Goal: Transaction & Acquisition: Book appointment/travel/reservation

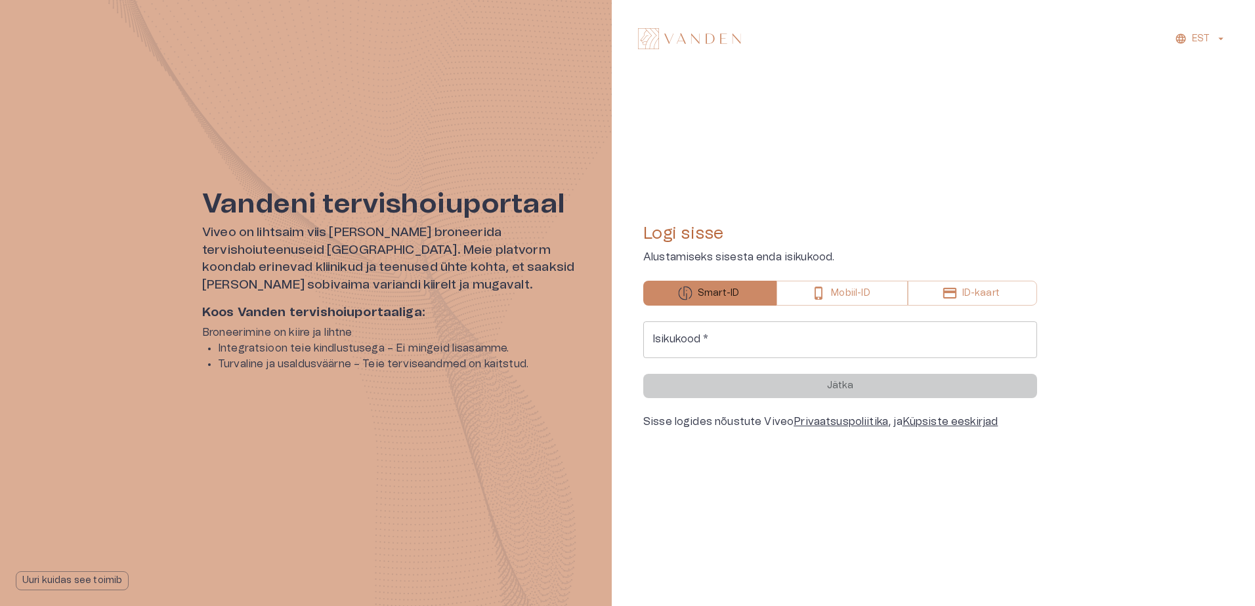
click at [707, 339] on input "Isikukood   *" at bounding box center [840, 340] width 394 height 37
type input "**********"
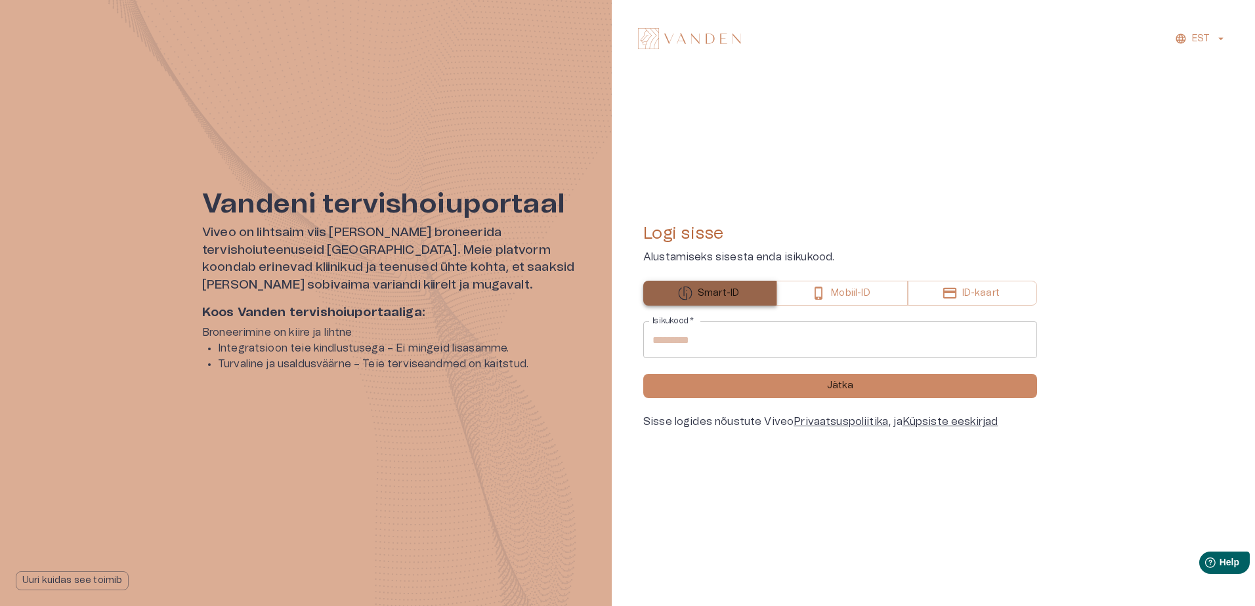
click at [725, 297] on p "Smart-ID" at bounding box center [718, 294] width 41 height 14
click at [867, 391] on button "Jätka" at bounding box center [840, 386] width 394 height 24
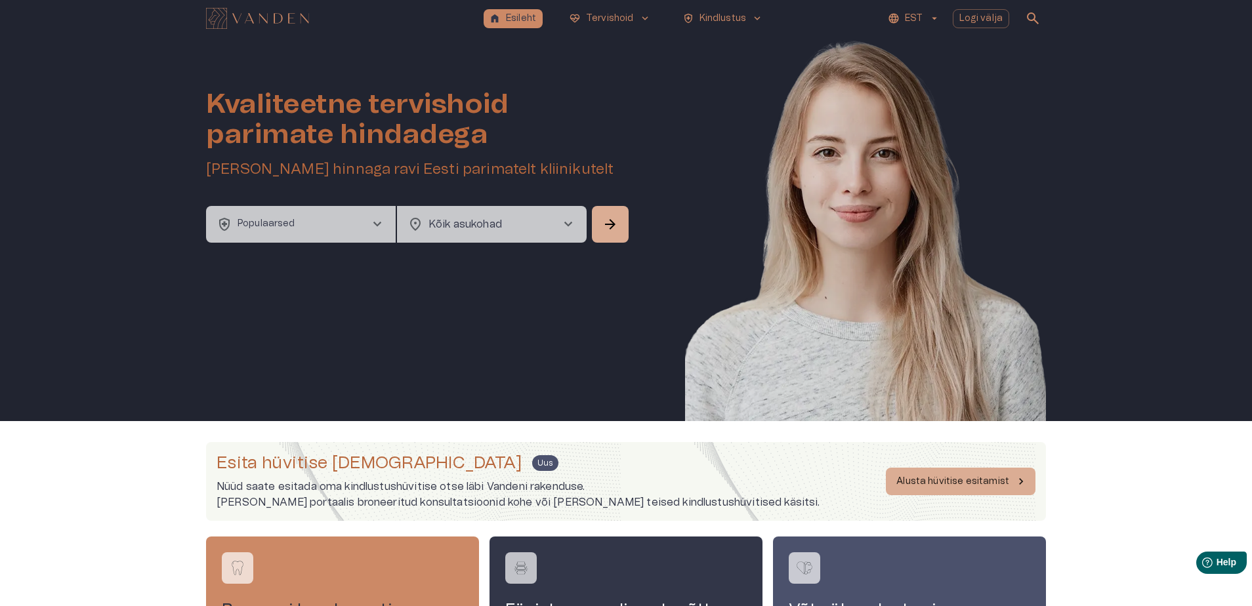
click at [375, 230] on span "chevron_right" at bounding box center [378, 225] width 16 height 16
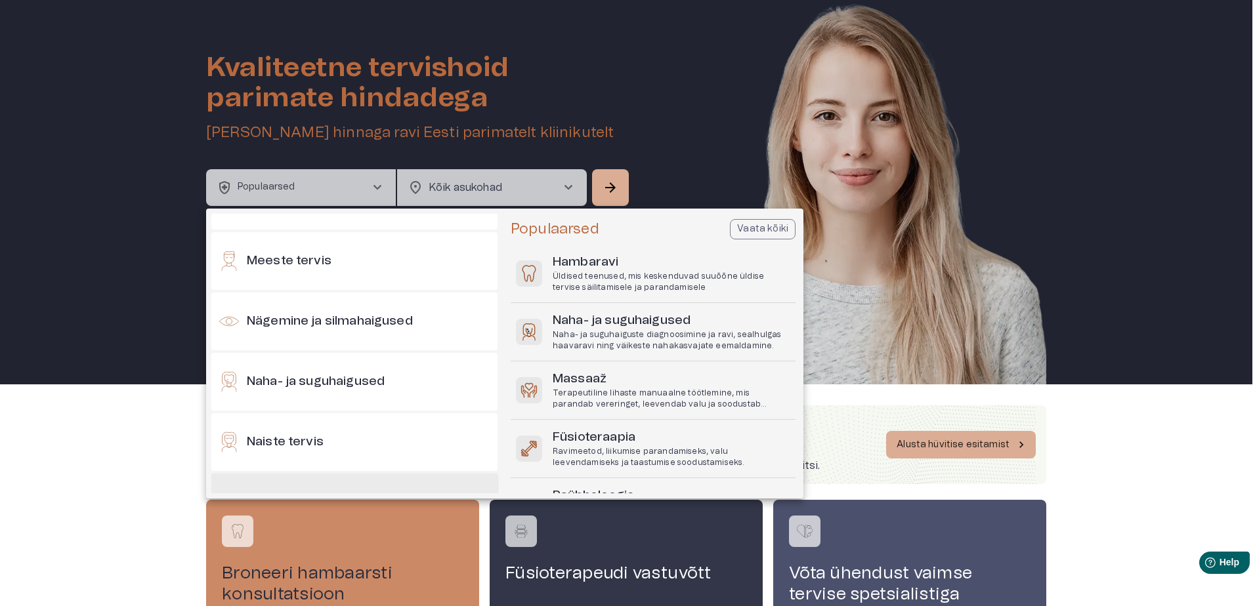
scroll to position [591, 0]
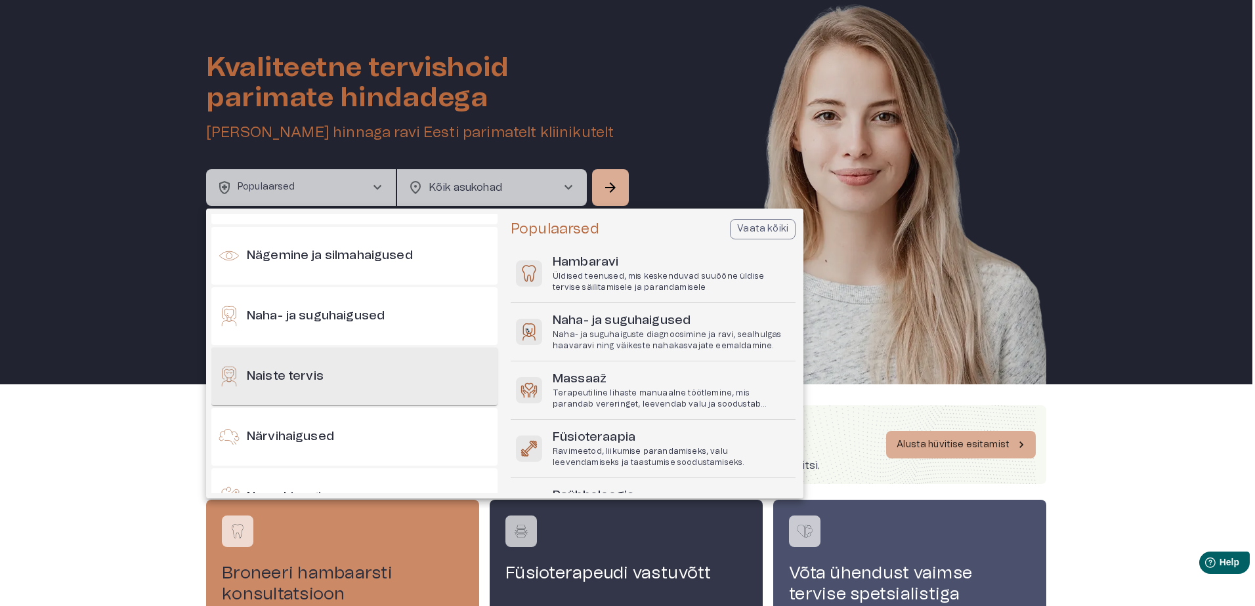
click at [307, 376] on h6 "Naiste tervis" at bounding box center [285, 377] width 77 height 18
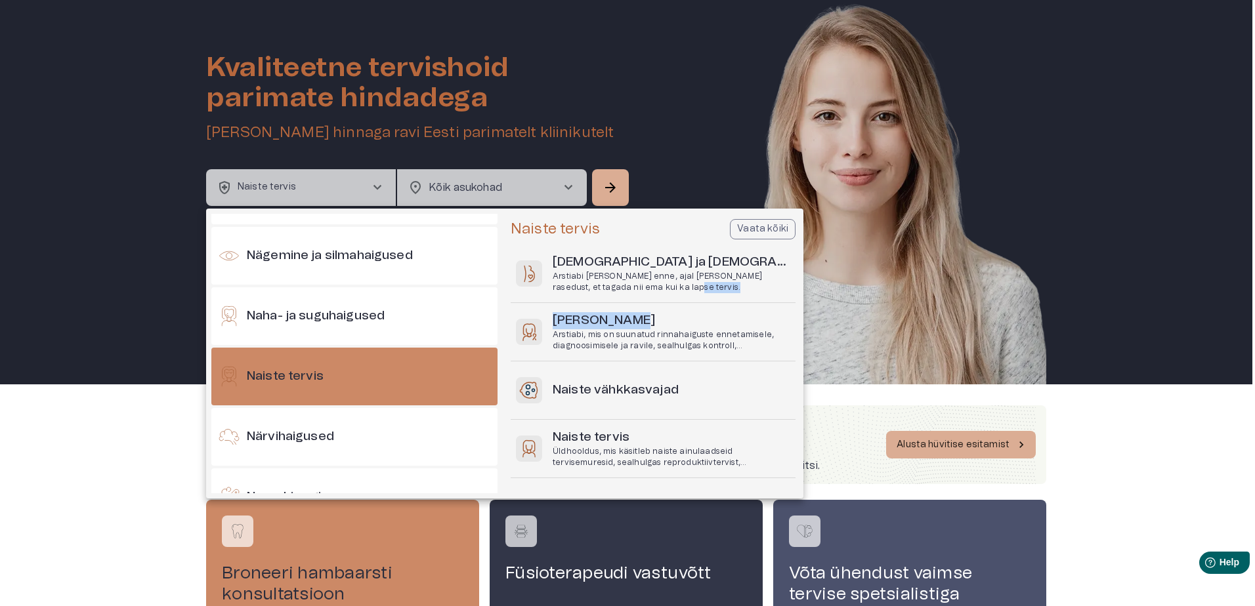
drag, startPoint x: 798, startPoint y: 299, endPoint x: 798, endPoint y: 319, distance: 19.7
click at [798, 319] on div "Populaarsed Oluline arstiabi sinu igapäevaseks heaoluks Allergiad Esteetiline m…" at bounding box center [504, 354] width 597 height 280
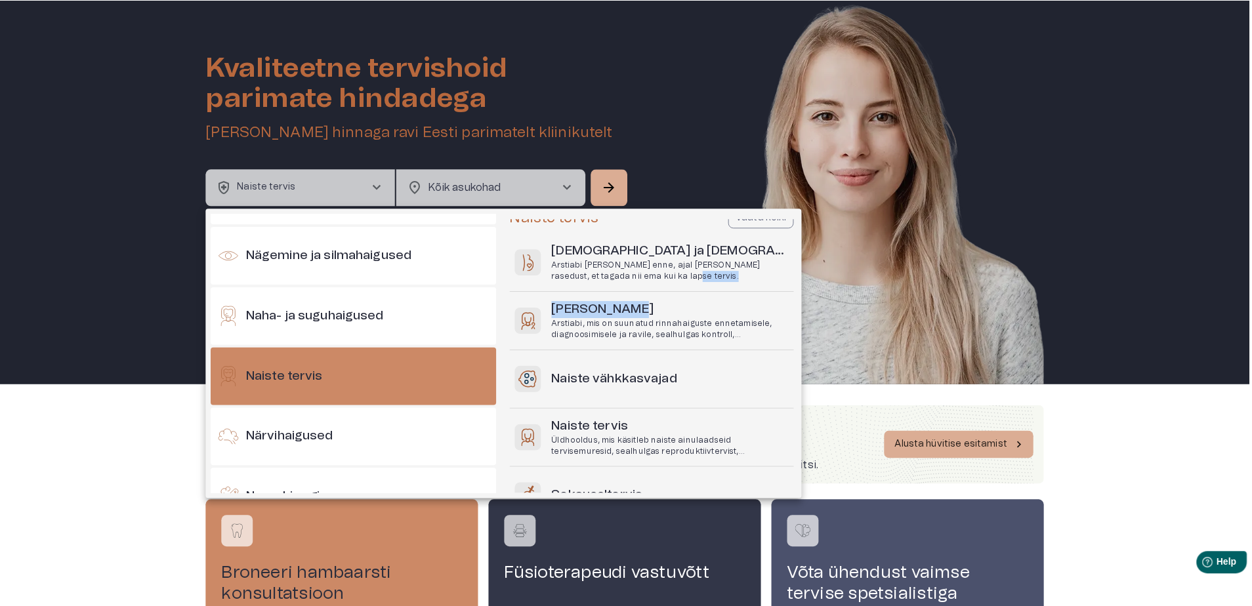
scroll to position [0, 0]
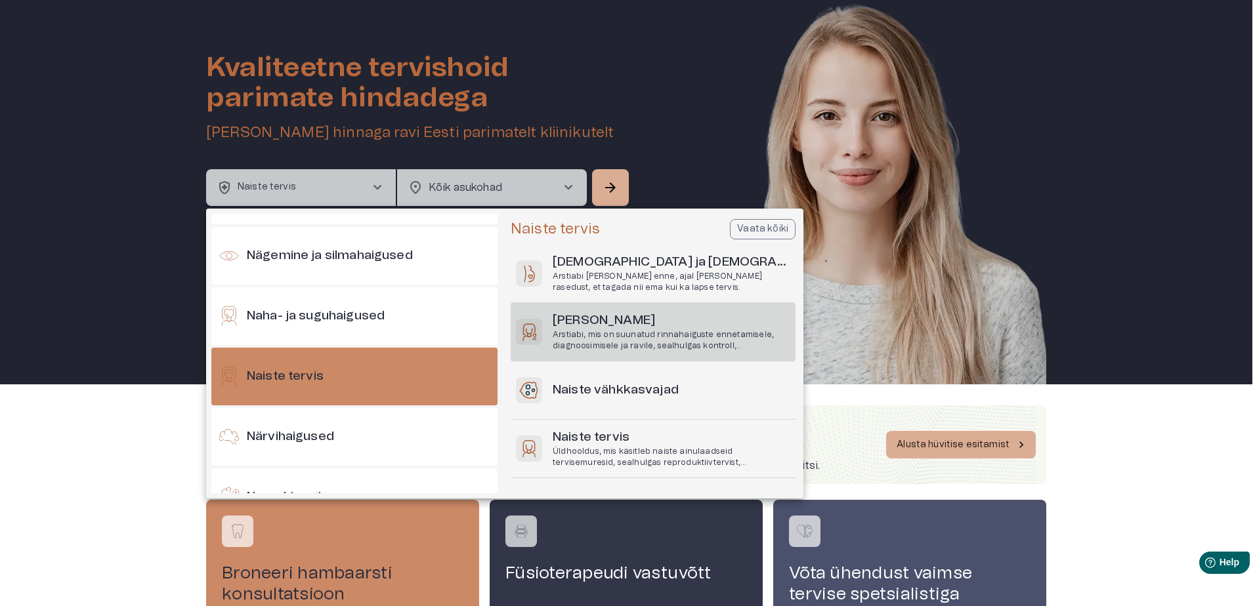
click at [629, 333] on p "Arstiabi, mis on suunatud rinnahaiguste ennetamisele, diagnoosimisele ja ravile…" at bounding box center [672, 340] width 238 height 22
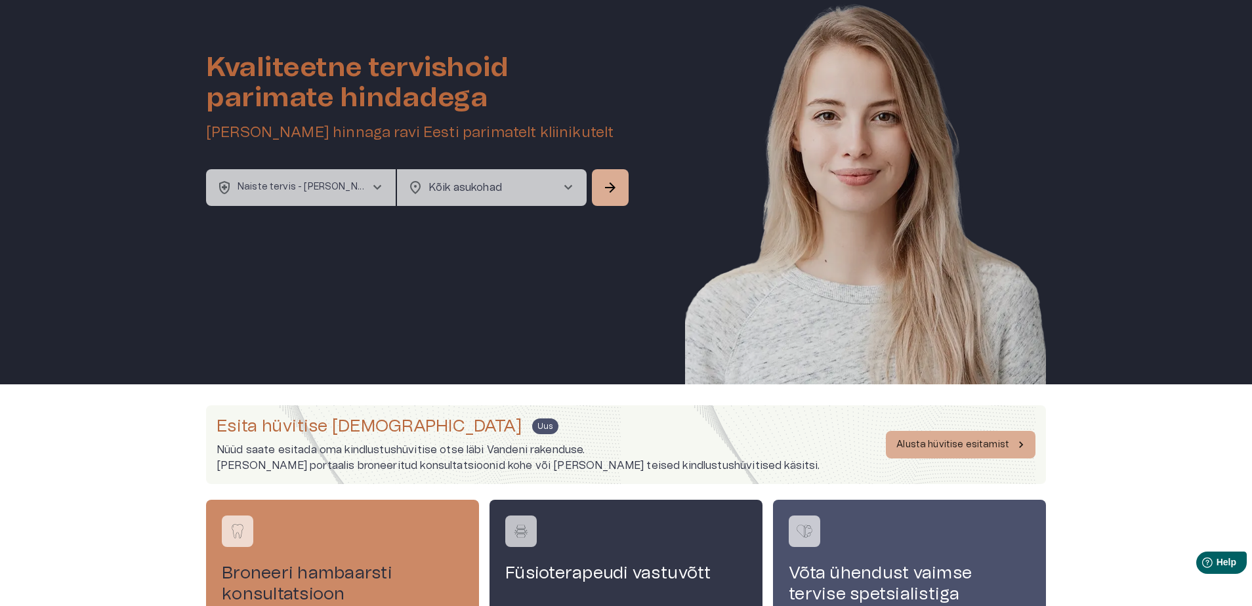
click at [567, 190] on span "chevron_right" at bounding box center [569, 188] width 16 height 16
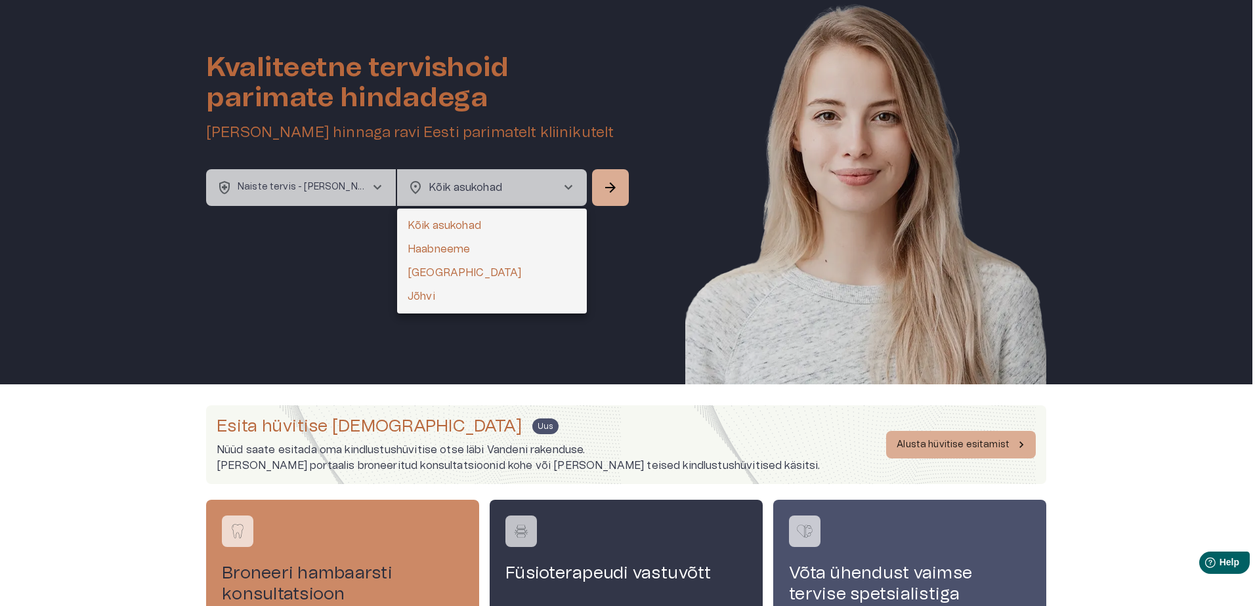
click at [455, 226] on li "Kõik asukohad" at bounding box center [492, 226] width 190 height 24
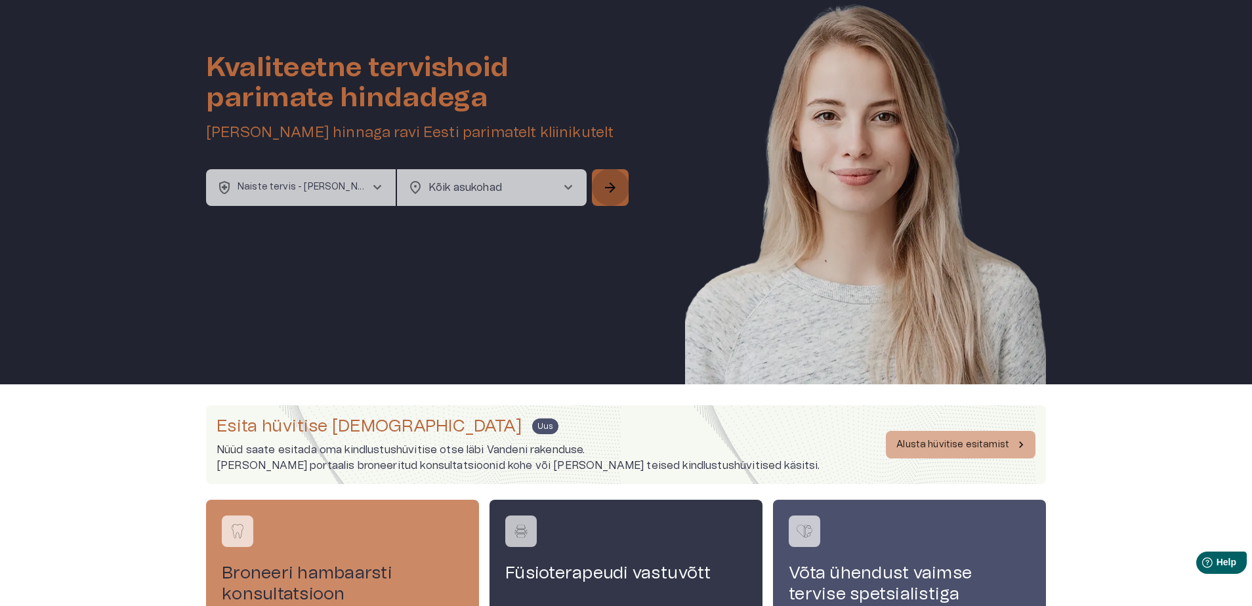
click at [608, 187] on span "arrow_forward" at bounding box center [611, 188] width 16 height 16
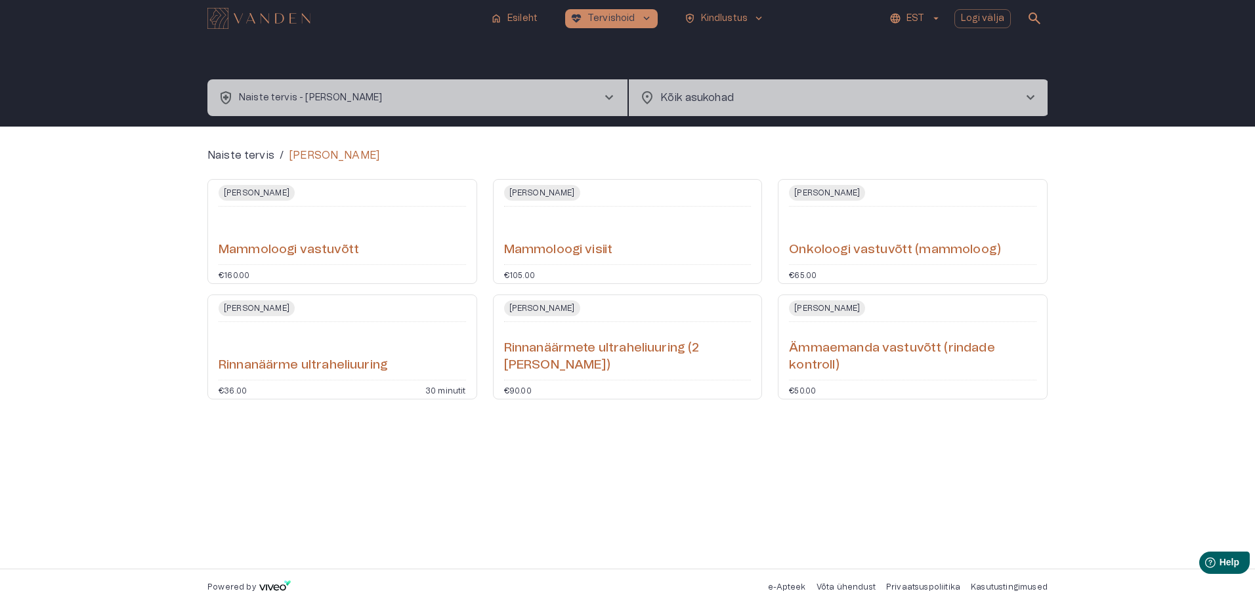
click at [872, 352] on h6 "Ämmaemanda vastuvõtt (rindade kontroll)" at bounding box center [912, 357] width 247 height 35
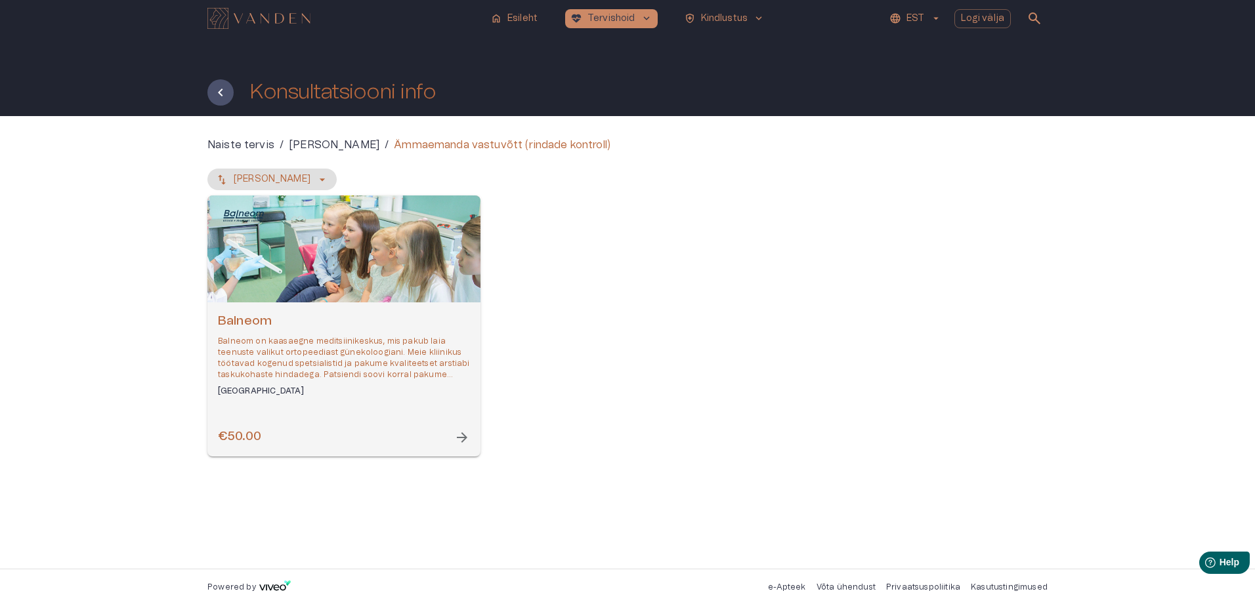
click at [436, 380] on p "Balneom on kaasaegne meditsiinikeskus, mis pakub laia teenuste valikut ortopeed…" at bounding box center [344, 358] width 252 height 45
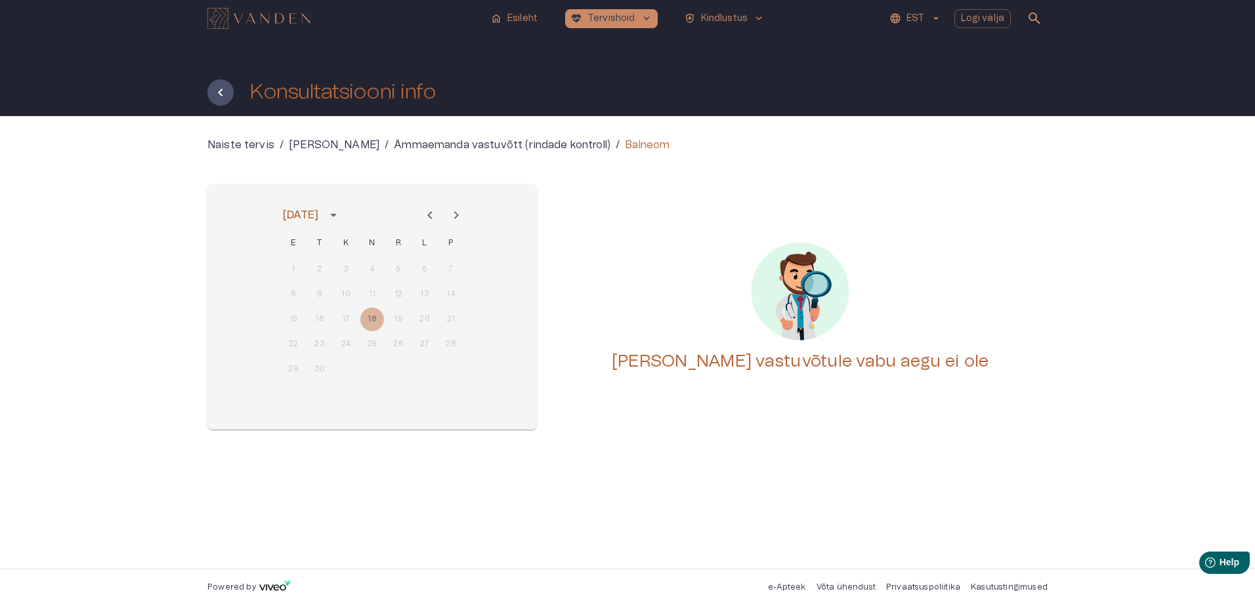
click at [625, 148] on p "Balneom" at bounding box center [647, 145] width 45 height 16
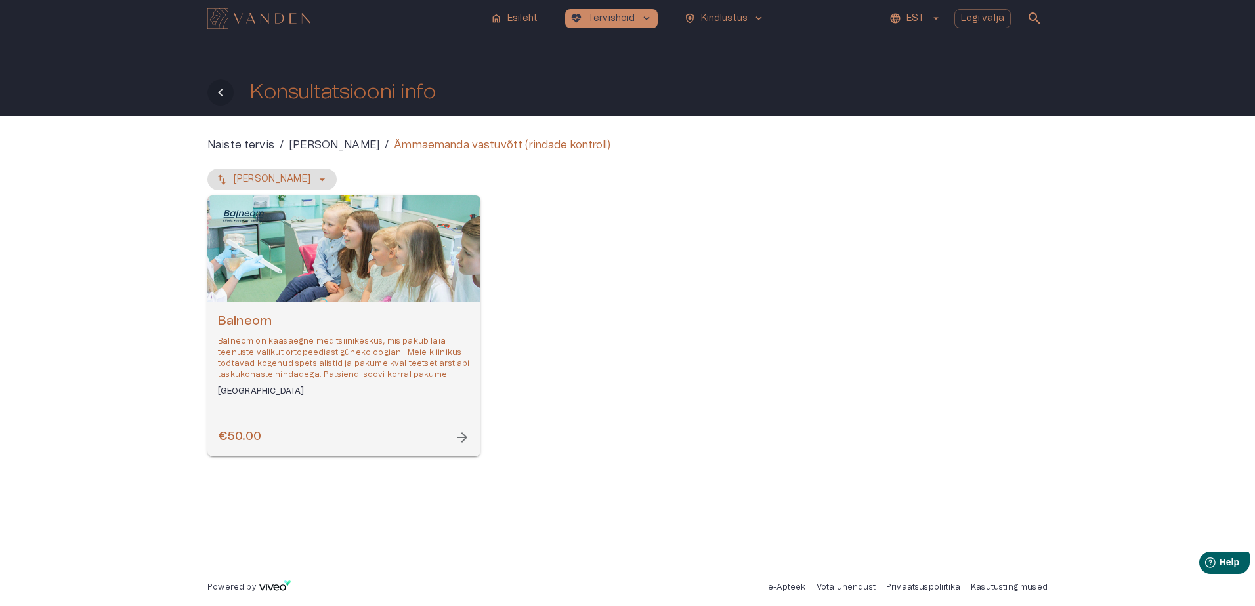
click at [217, 94] on icon "Tagasi" at bounding box center [221, 93] width 16 height 16
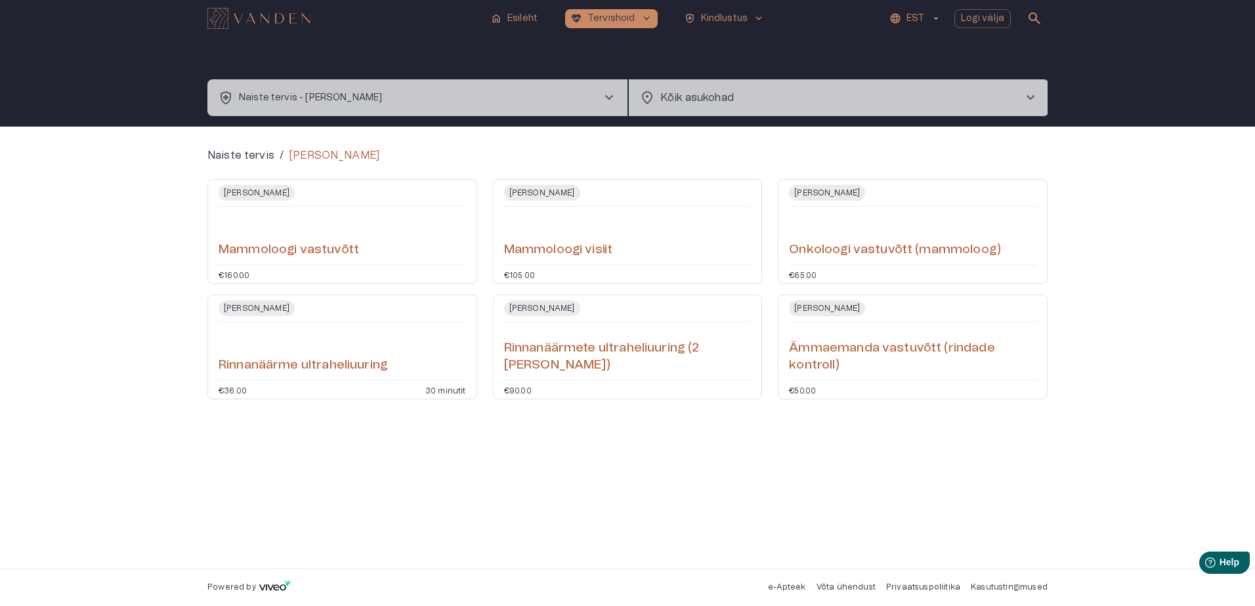
click at [617, 96] on span "chevron_right" at bounding box center [609, 98] width 16 height 16
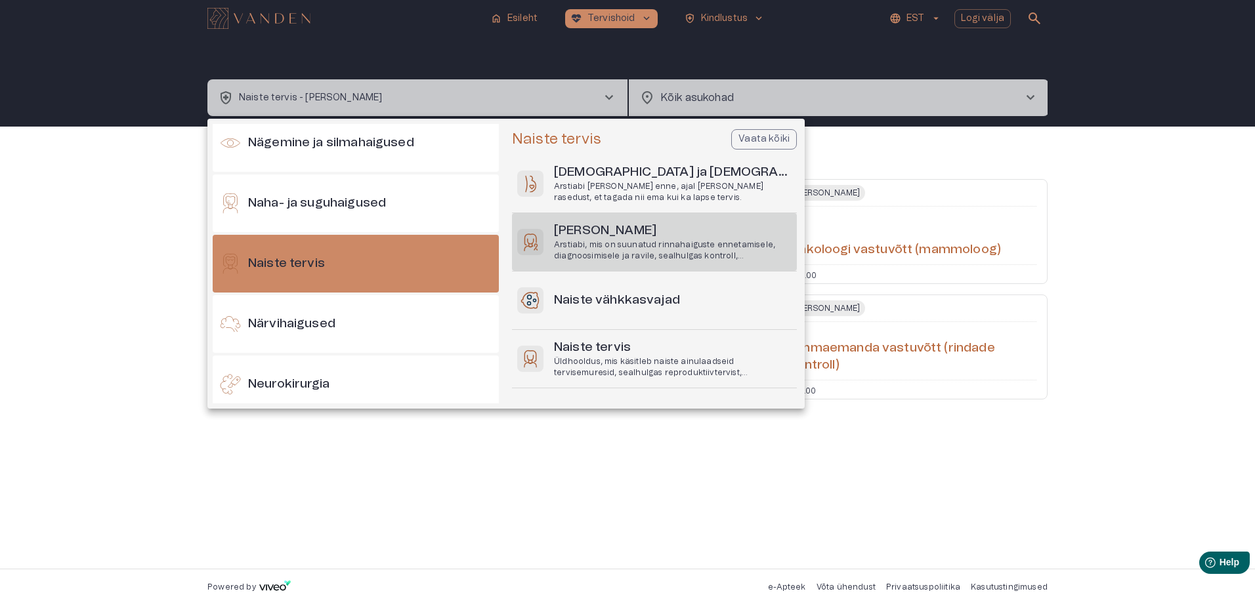
scroll to position [44, 0]
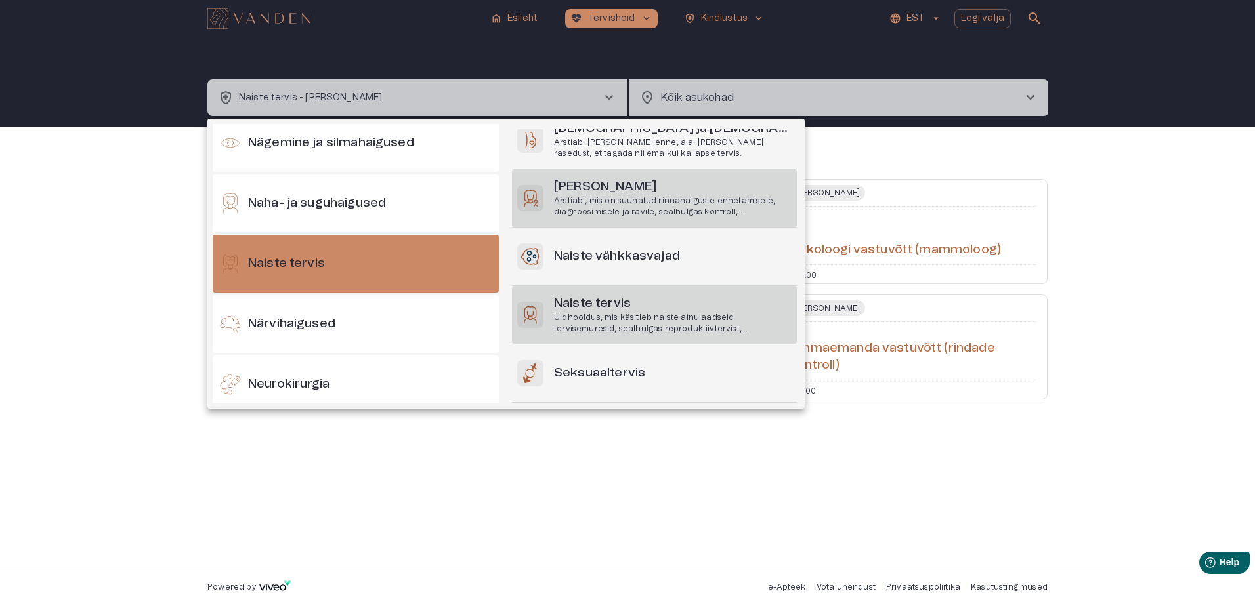
click at [704, 320] on p "Üldhooldus, mis käsitleb naiste ainulaadseid tervisemuresid, sealhulgas reprodu…" at bounding box center [673, 323] width 238 height 22
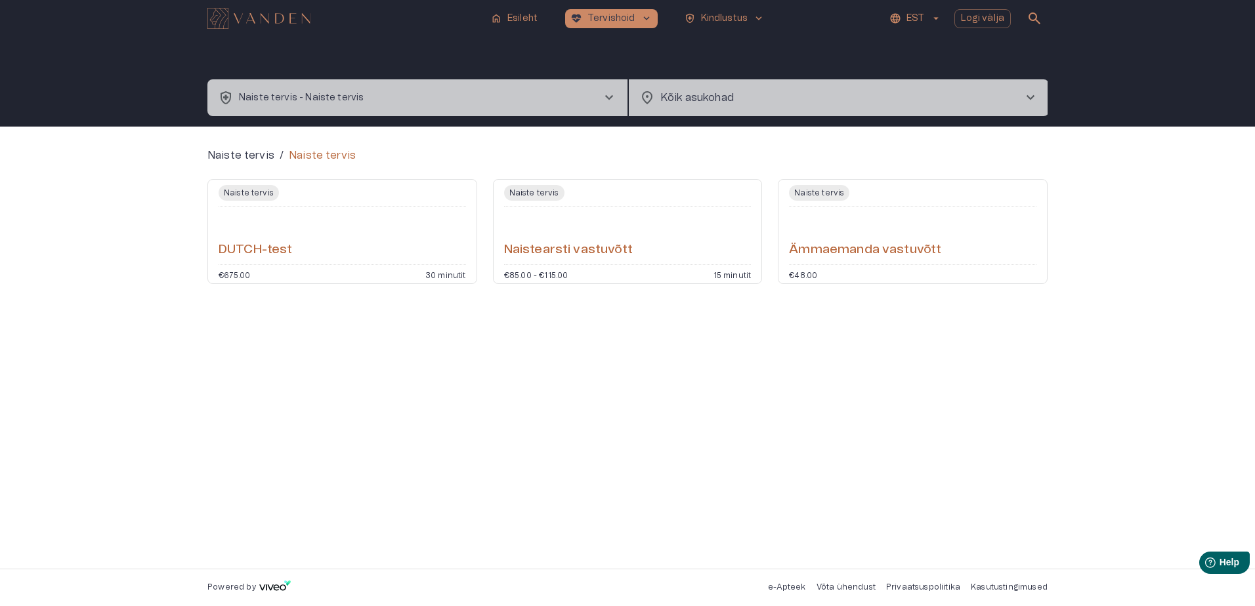
click at [604, 85] on button "health_and_safety Naiste tervis - Naiste tervis chevron_right" at bounding box center [417, 97] width 420 height 37
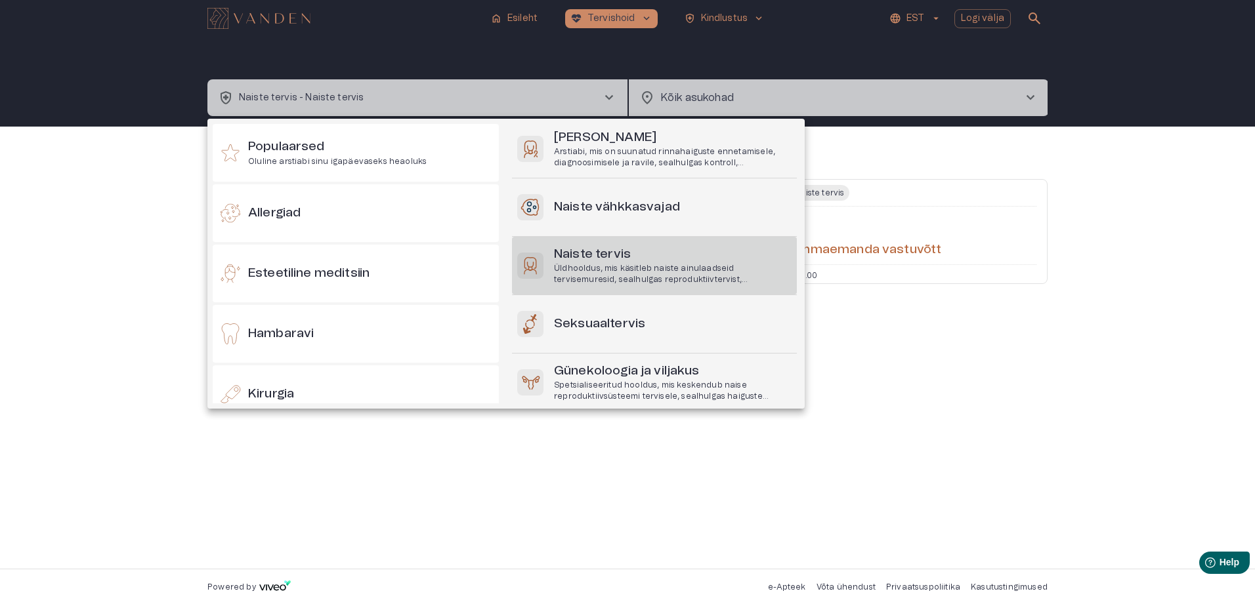
click at [1060, 246] on div at bounding box center [627, 303] width 1255 height 606
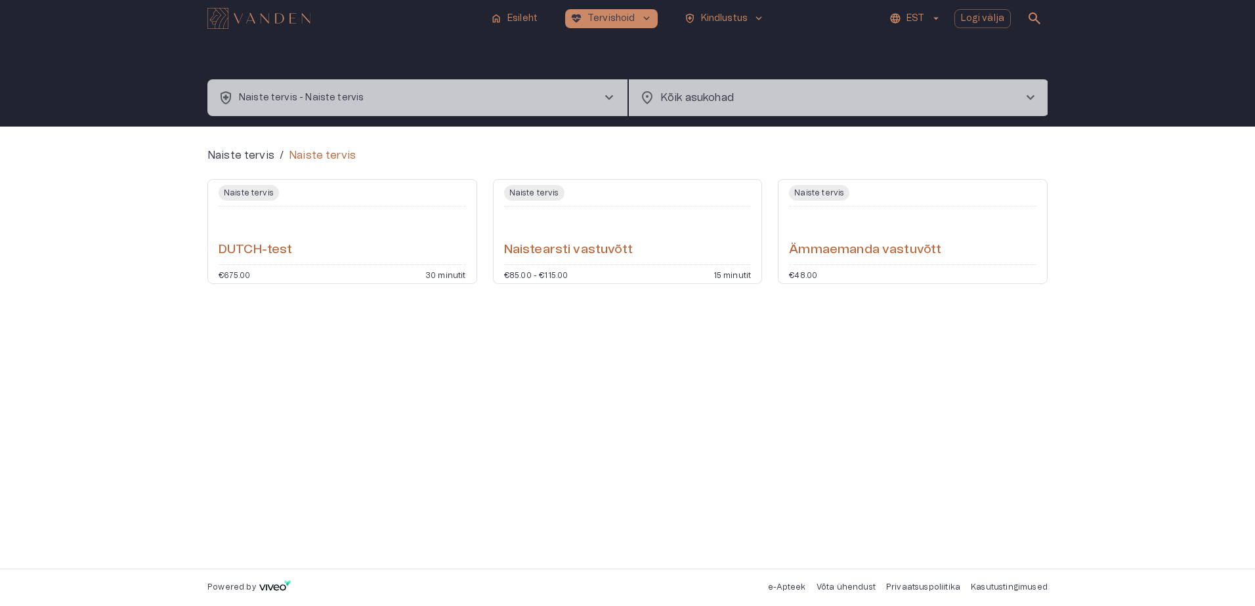
click at [606, 99] on span "chevron_right" at bounding box center [609, 98] width 16 height 16
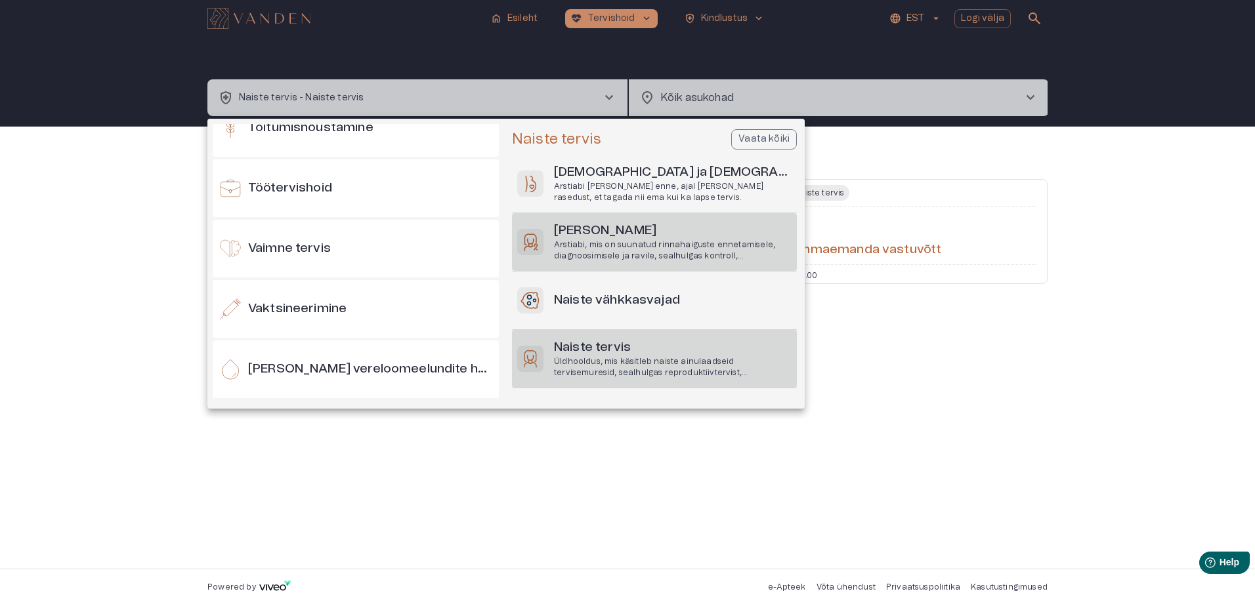
click at [602, 226] on h6 "[PERSON_NAME]" at bounding box center [673, 231] width 238 height 18
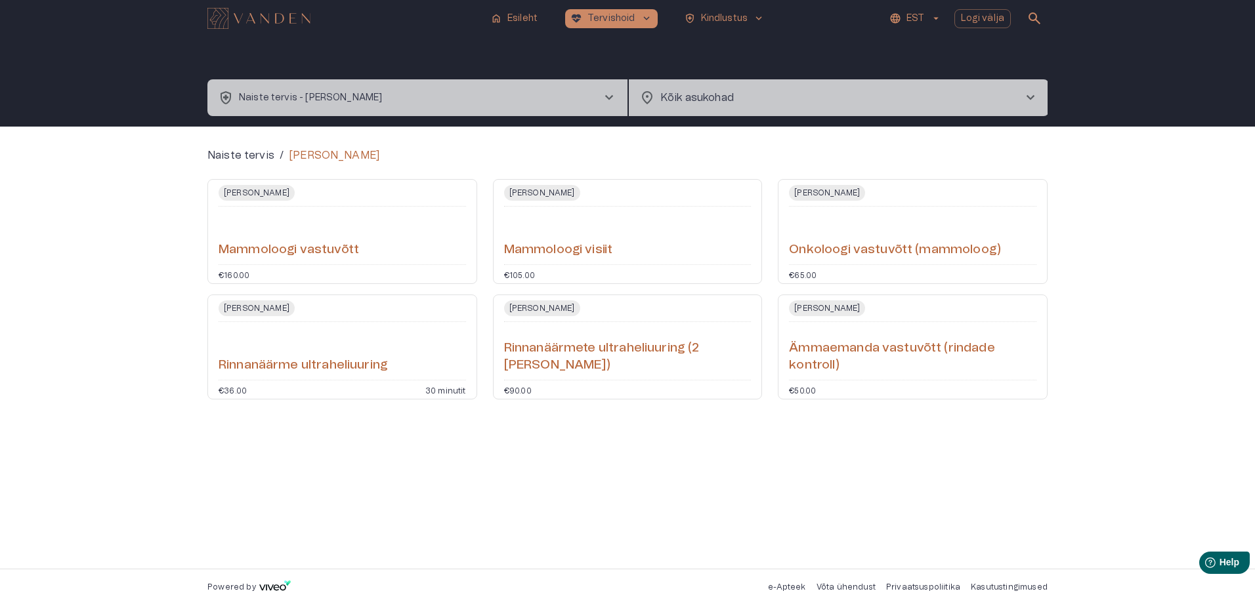
click at [839, 251] on h6 "Onkoloogi vastuvõtt (mammoloog)" at bounding box center [895, 251] width 212 height 18
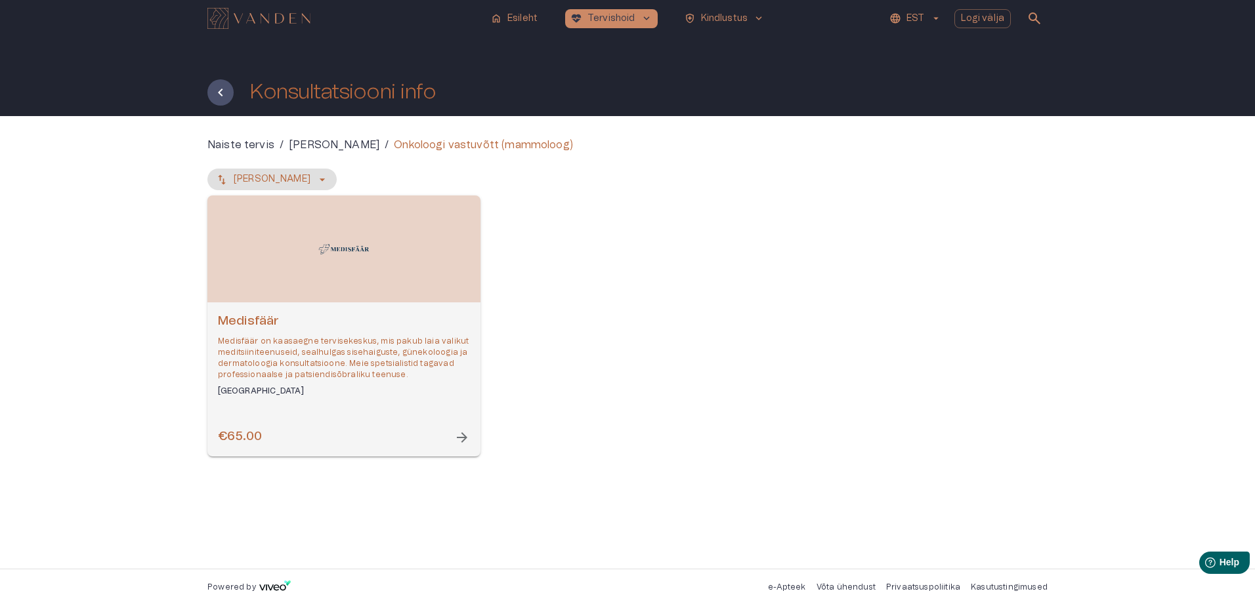
click at [259, 316] on h6 "Medisfäär" at bounding box center [344, 322] width 252 height 18
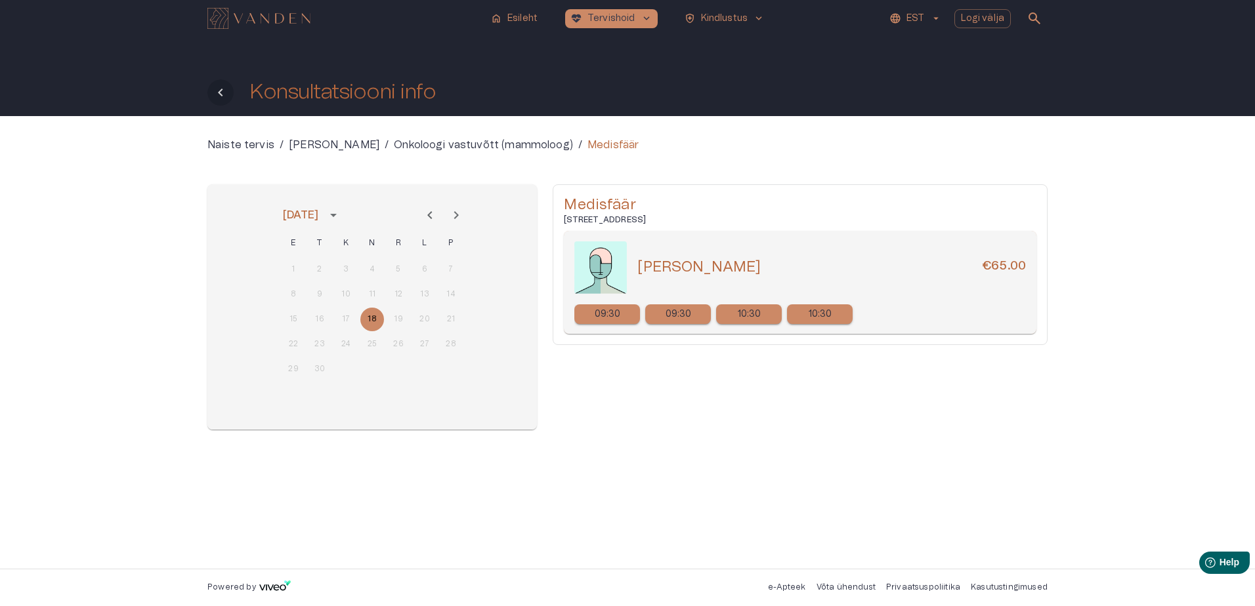
click at [215, 90] on icon "Tagasi" at bounding box center [221, 93] width 16 height 16
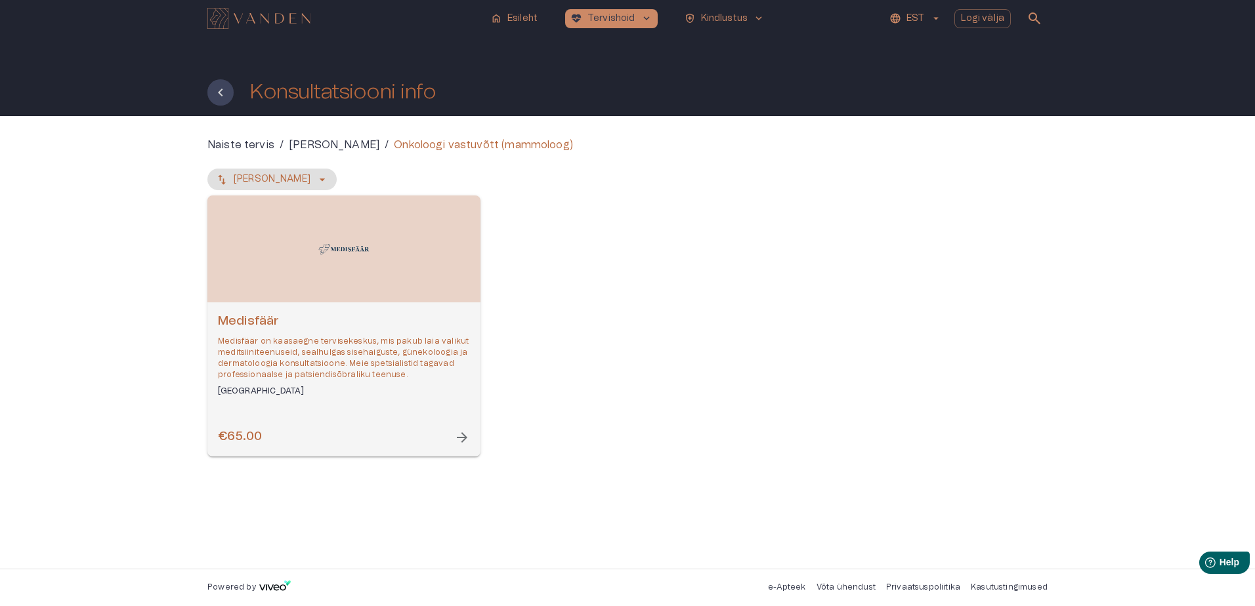
click at [215, 90] on icon "Tagasi" at bounding box center [221, 93] width 16 height 16
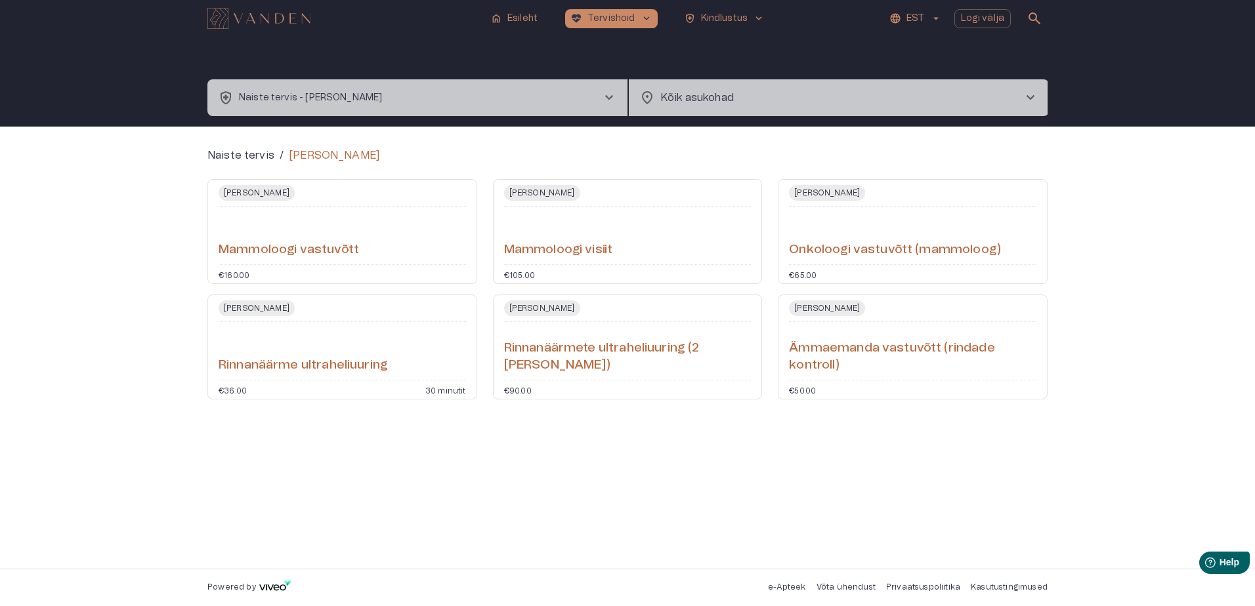
click at [339, 247] on h6 "Mammoloogi vastuvõtt" at bounding box center [289, 251] width 140 height 18
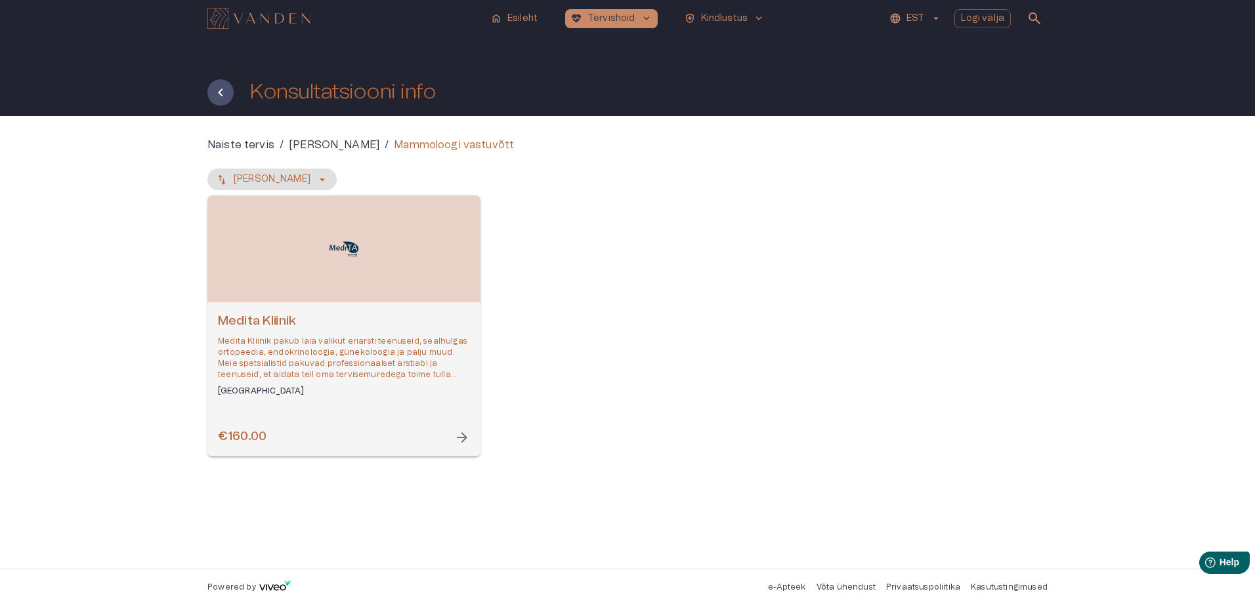
click at [458, 379] on p "Medita Kliinik pakub laia valikut eriarsti teenuseid, sealhulgas ortopeedia, en…" at bounding box center [344, 358] width 252 height 45
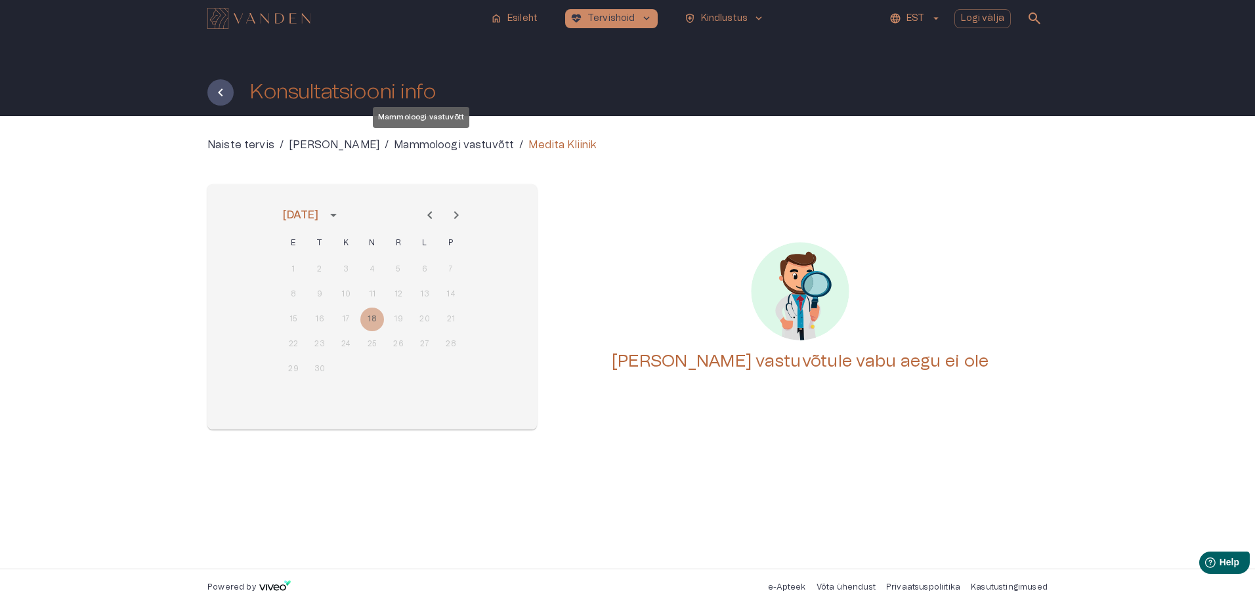
click at [445, 138] on p "Mammoloogi vastuvõtt" at bounding box center [454, 145] width 120 height 16
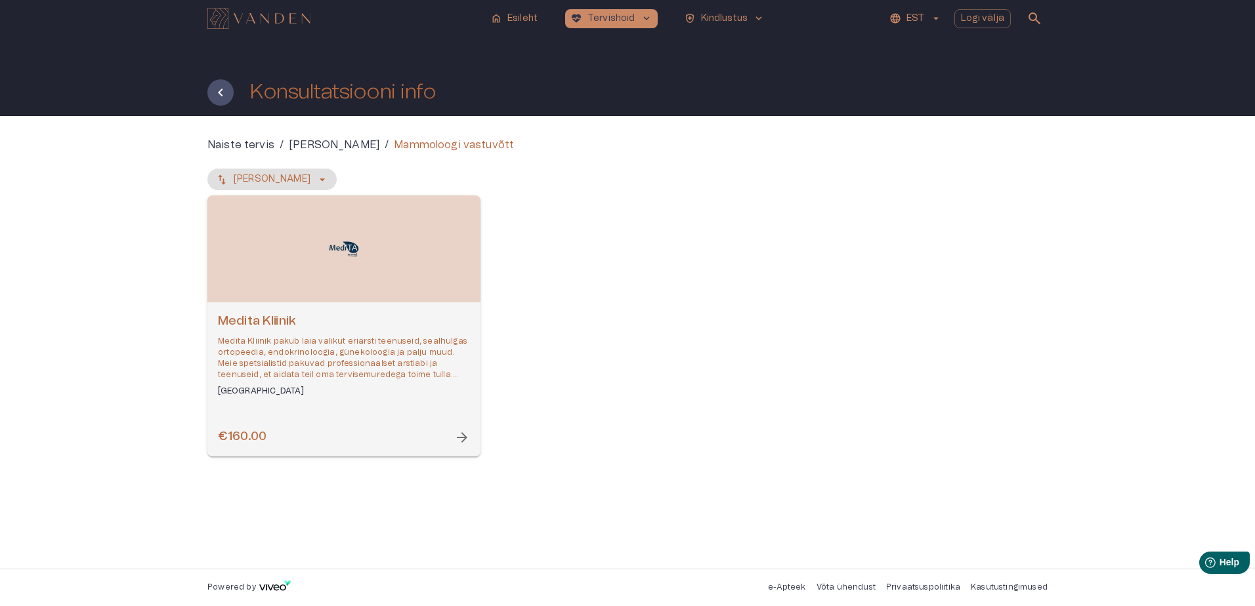
click at [268, 337] on p "Medita Kliinik pakub laia valikut eriarsti teenuseid, sealhulgas ortopeedia, en…" at bounding box center [344, 358] width 252 height 45
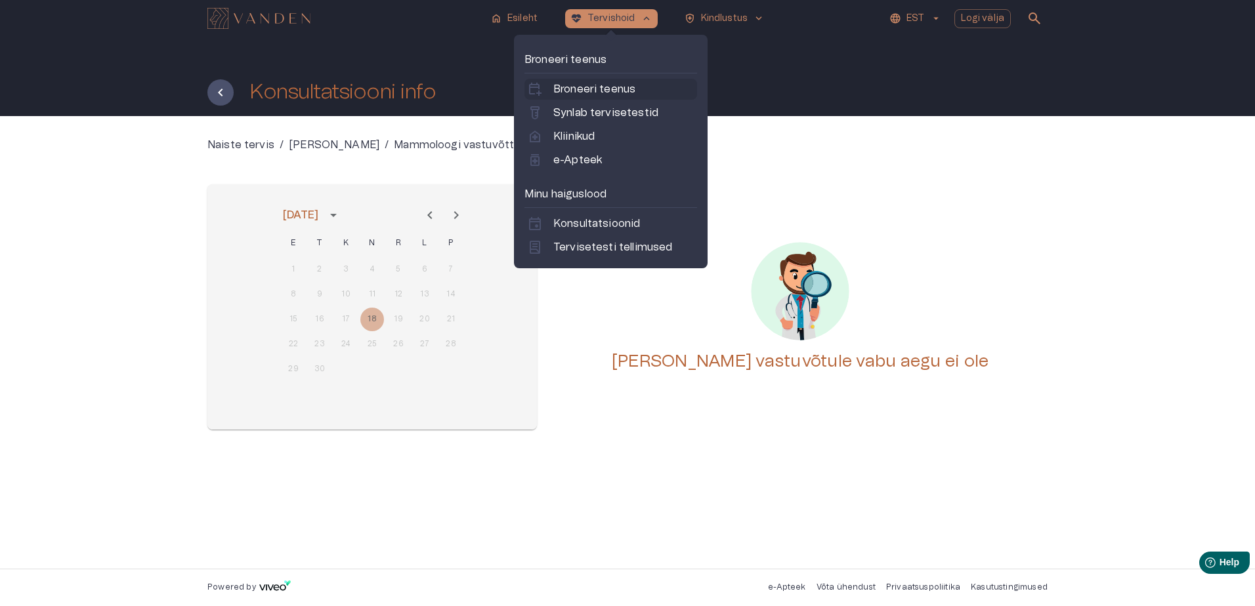
click at [603, 90] on p "Broneeri teenus" at bounding box center [594, 89] width 82 height 16
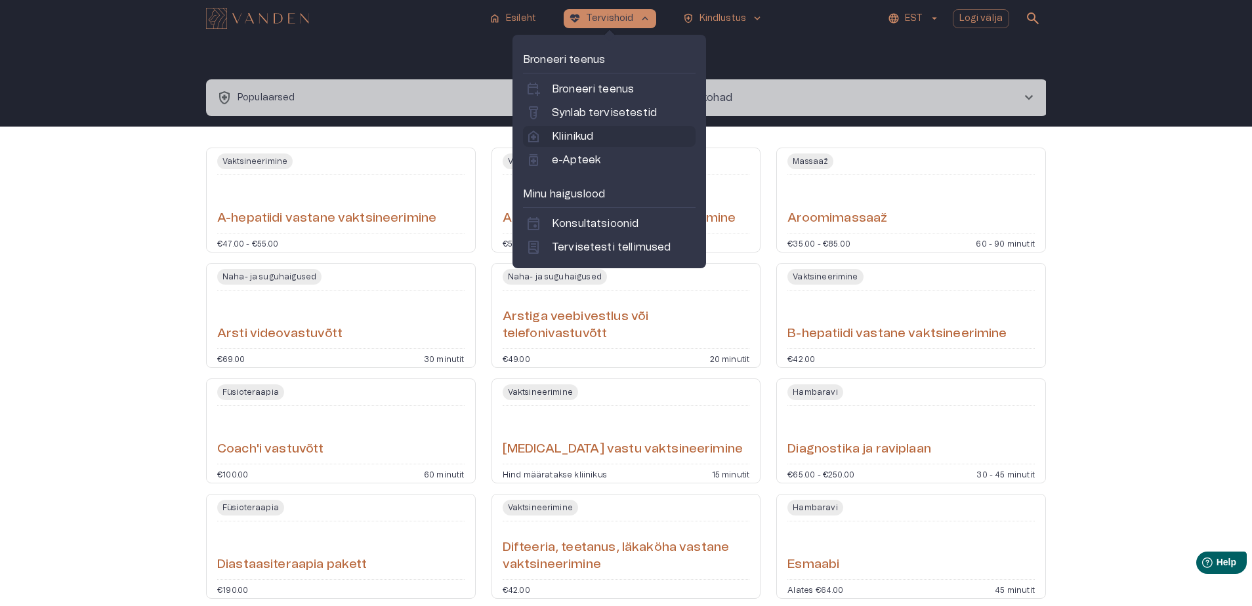
click at [579, 138] on p "Kliinikud" at bounding box center [572, 137] width 41 height 16
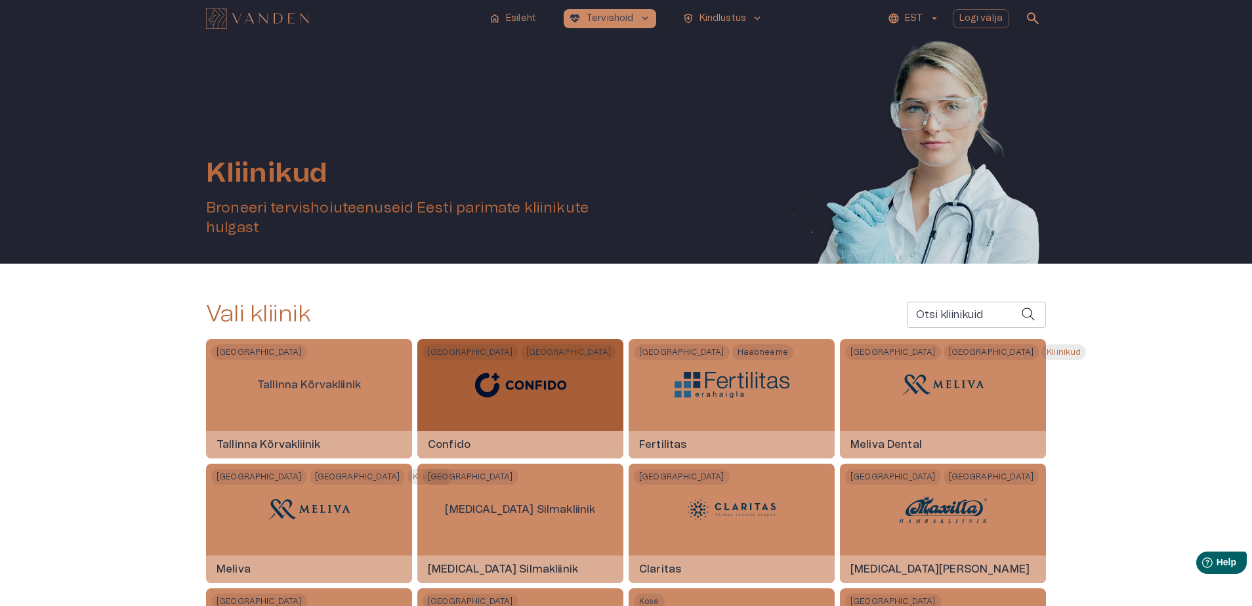
click at [532, 378] on img at bounding box center [520, 385] width 115 height 46
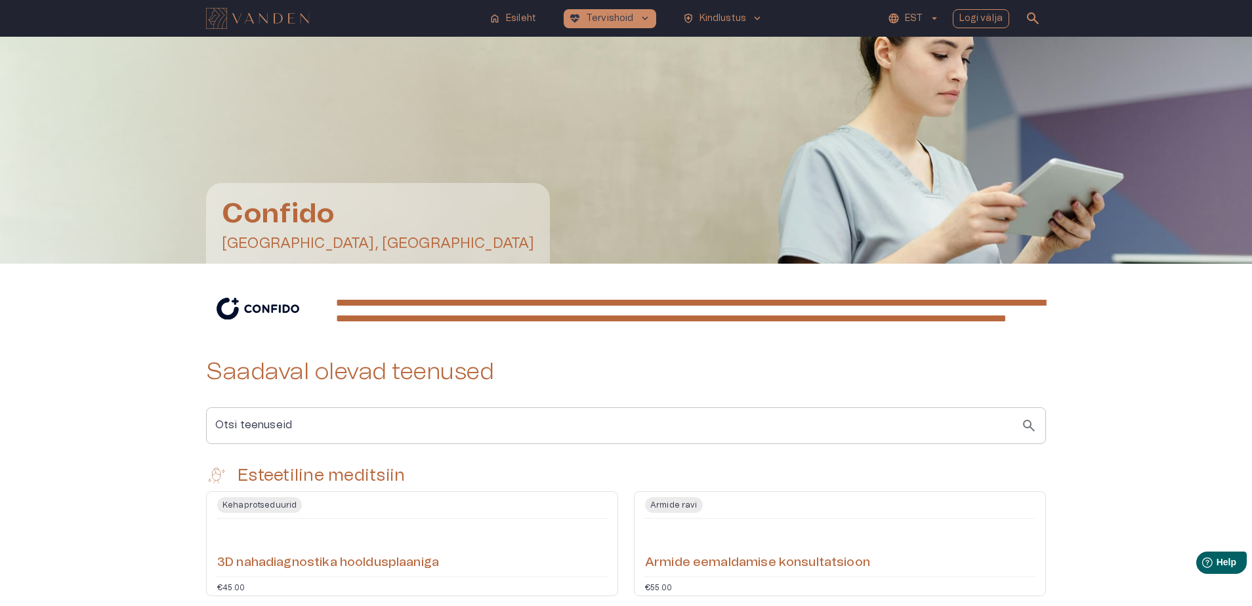
click at [977, 24] on p "Logi välja" at bounding box center [982, 19] width 44 height 14
